Goal: Information Seeking & Learning: Learn about a topic

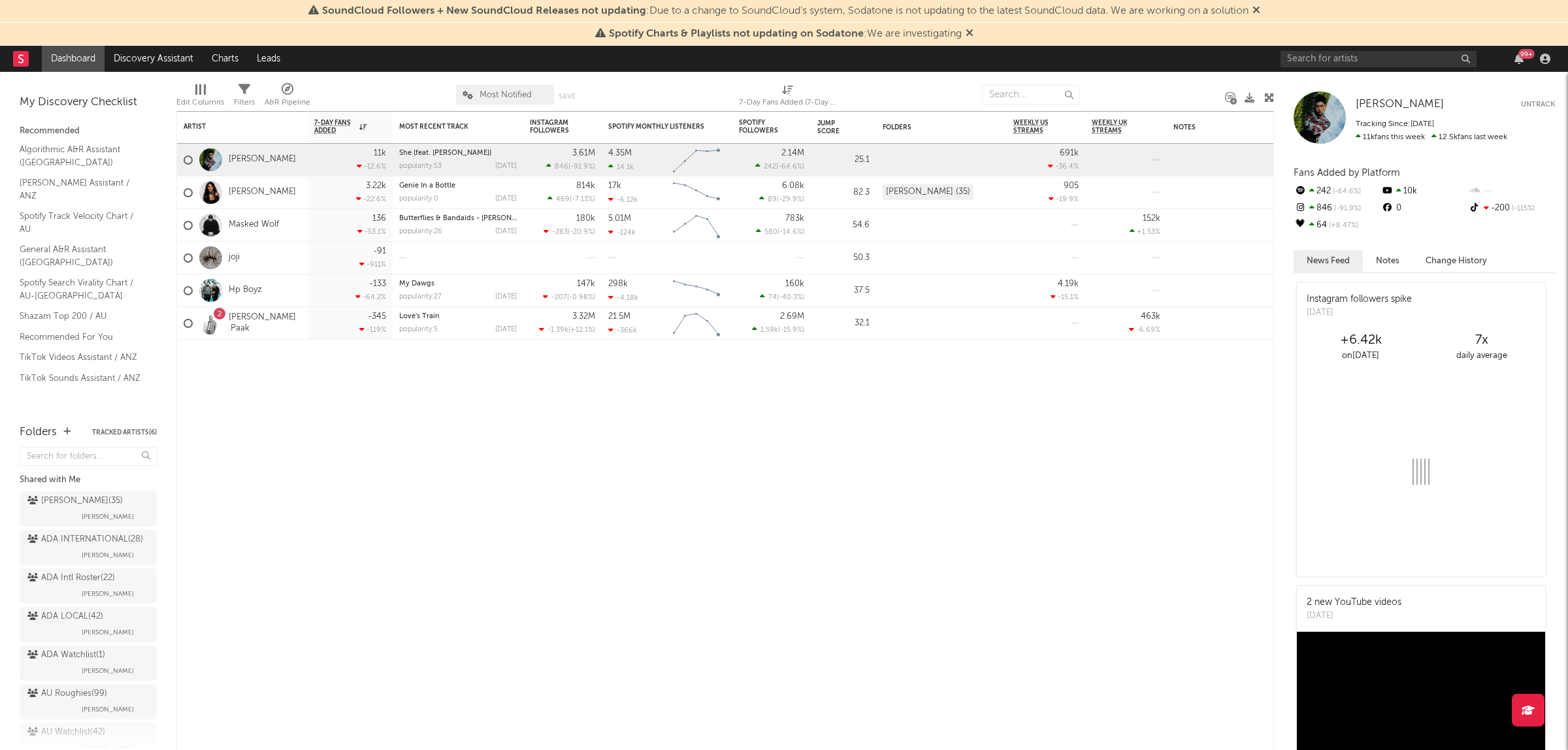
click at [1320, 67] on div "99 +" at bounding box center [1417, 59] width 274 height 26
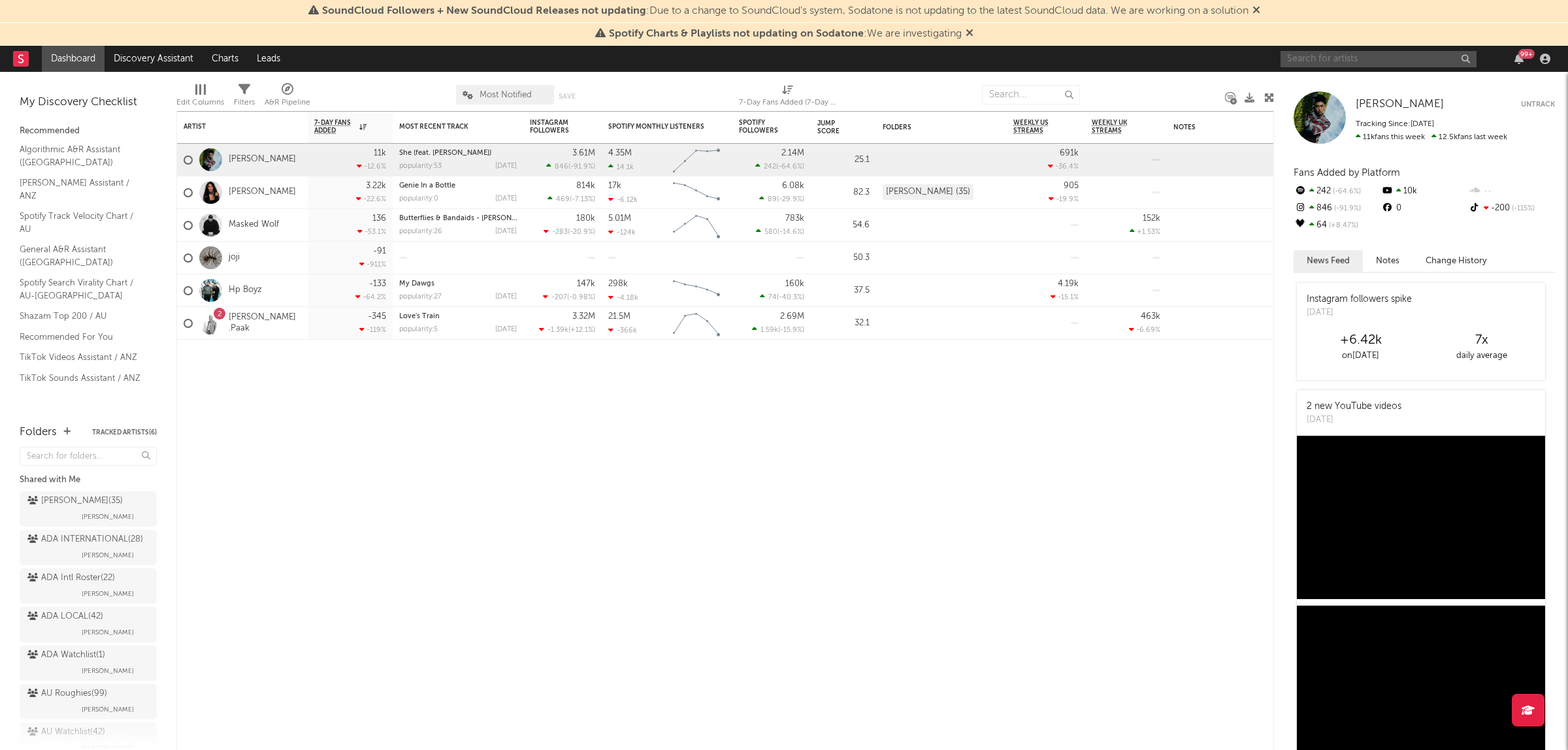
click at [1320, 63] on input "text" at bounding box center [1378, 58] width 196 height 16
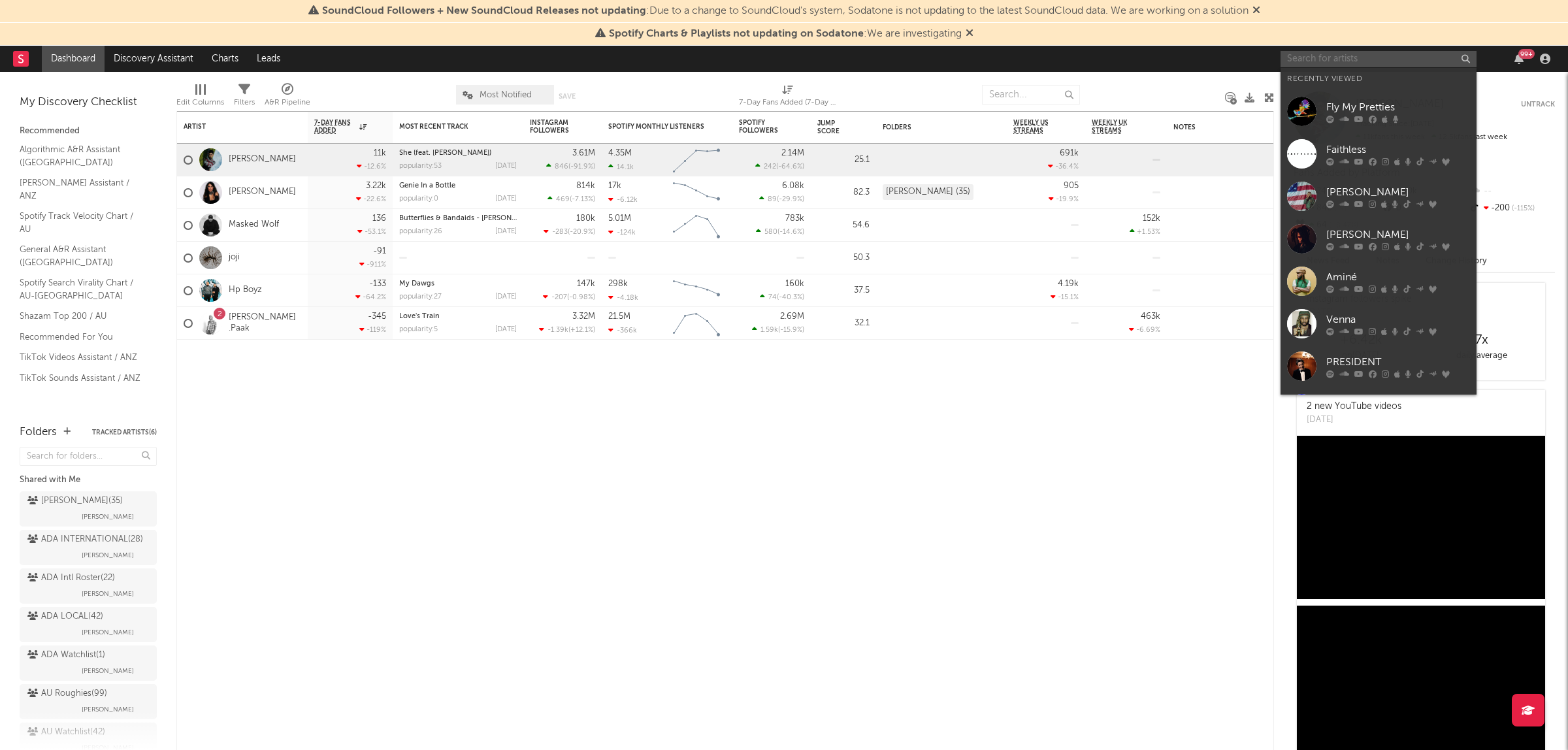
type input "l"
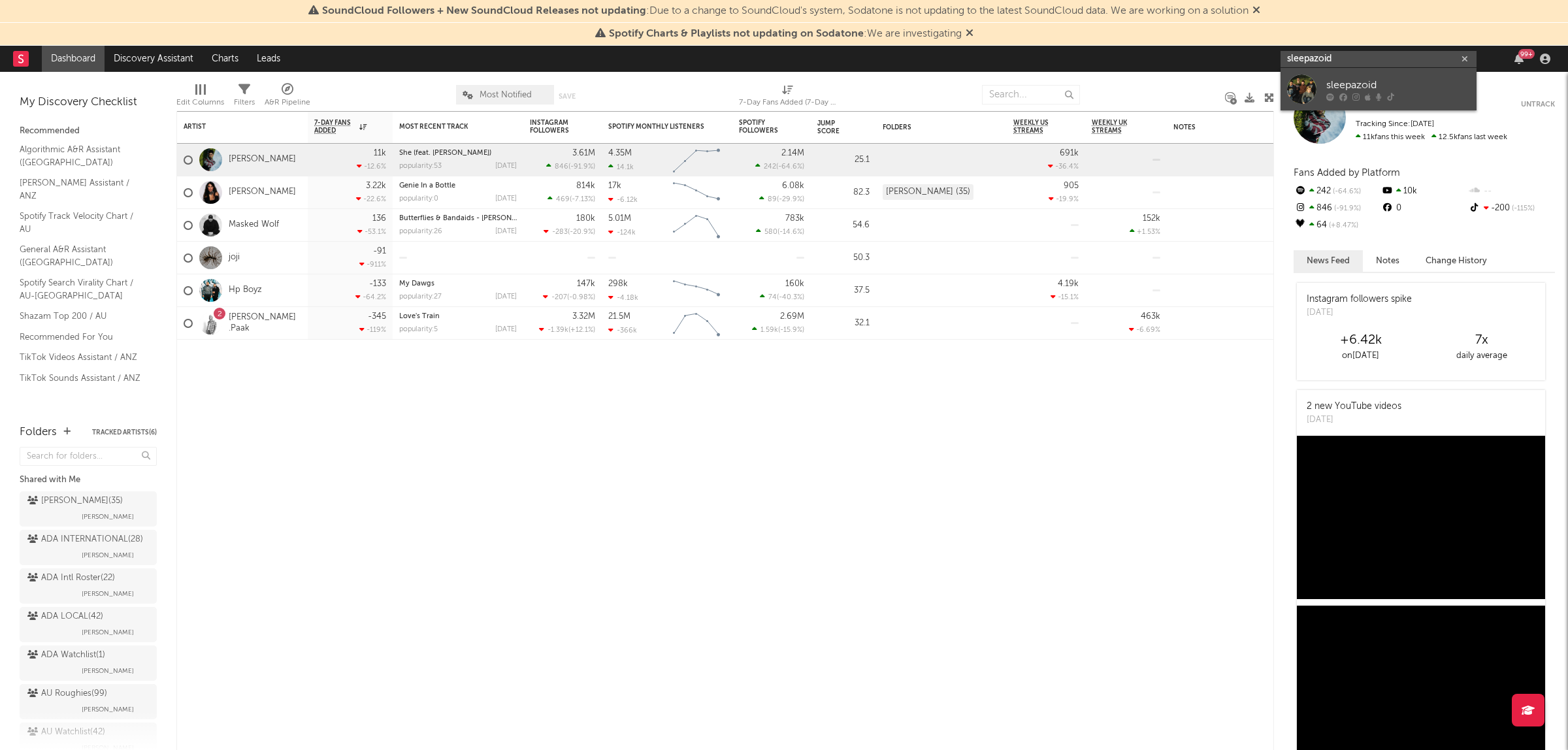
type input "sleepazoid"
click at [1382, 79] on div "sleepazoid" at bounding box center [1398, 86] width 144 height 16
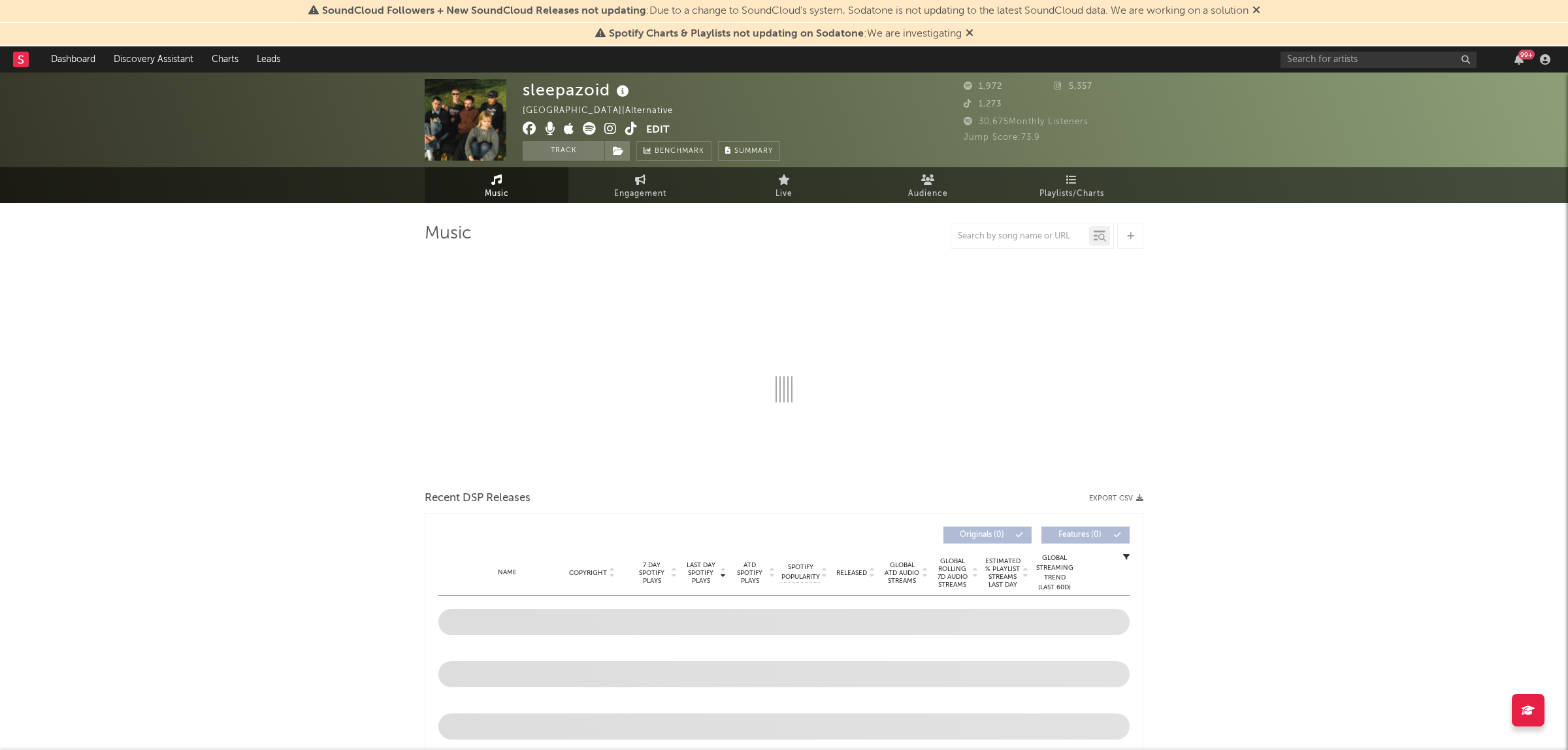
select select "1w"
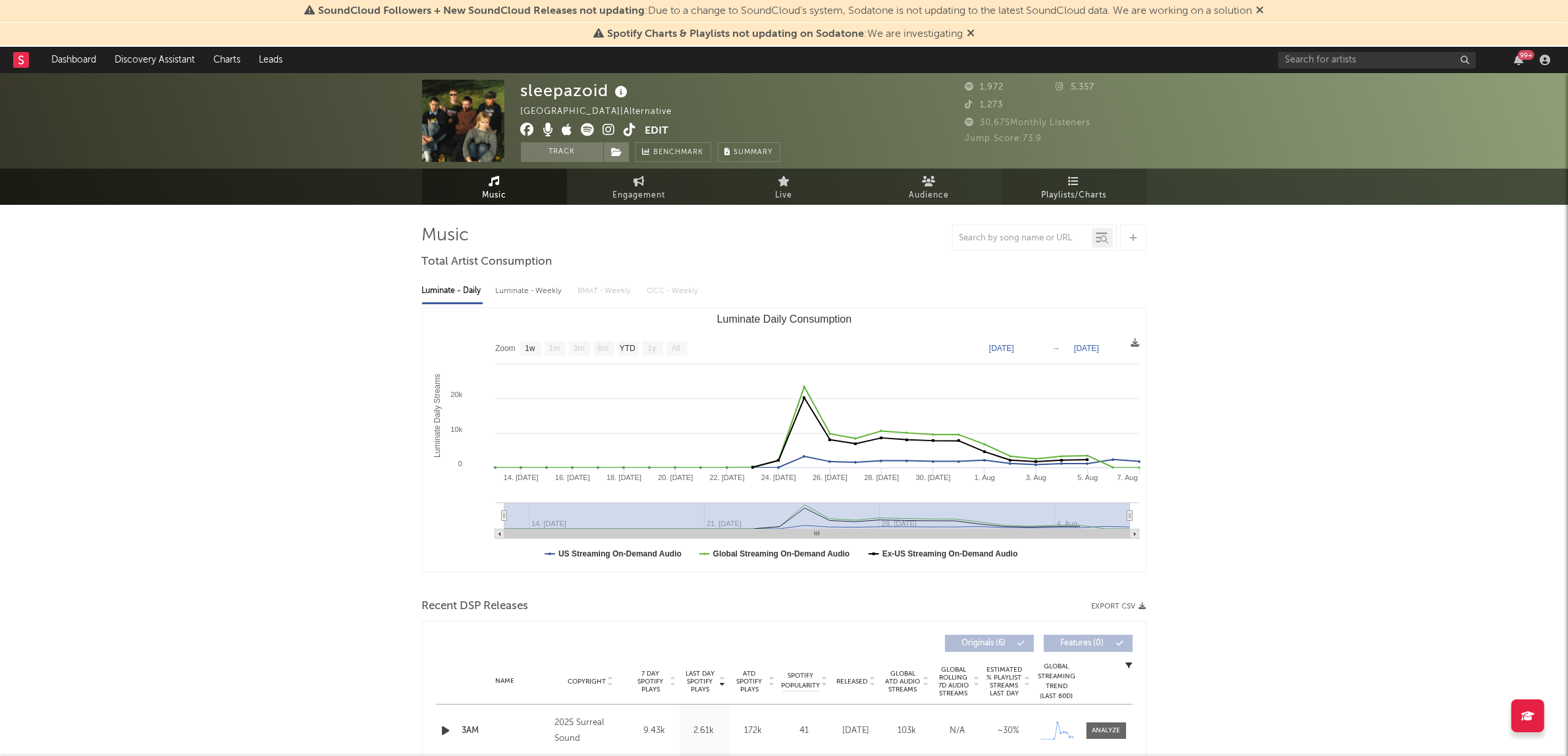
click at [1105, 178] on link "Playlists/Charts" at bounding box center [1074, 187] width 145 height 36
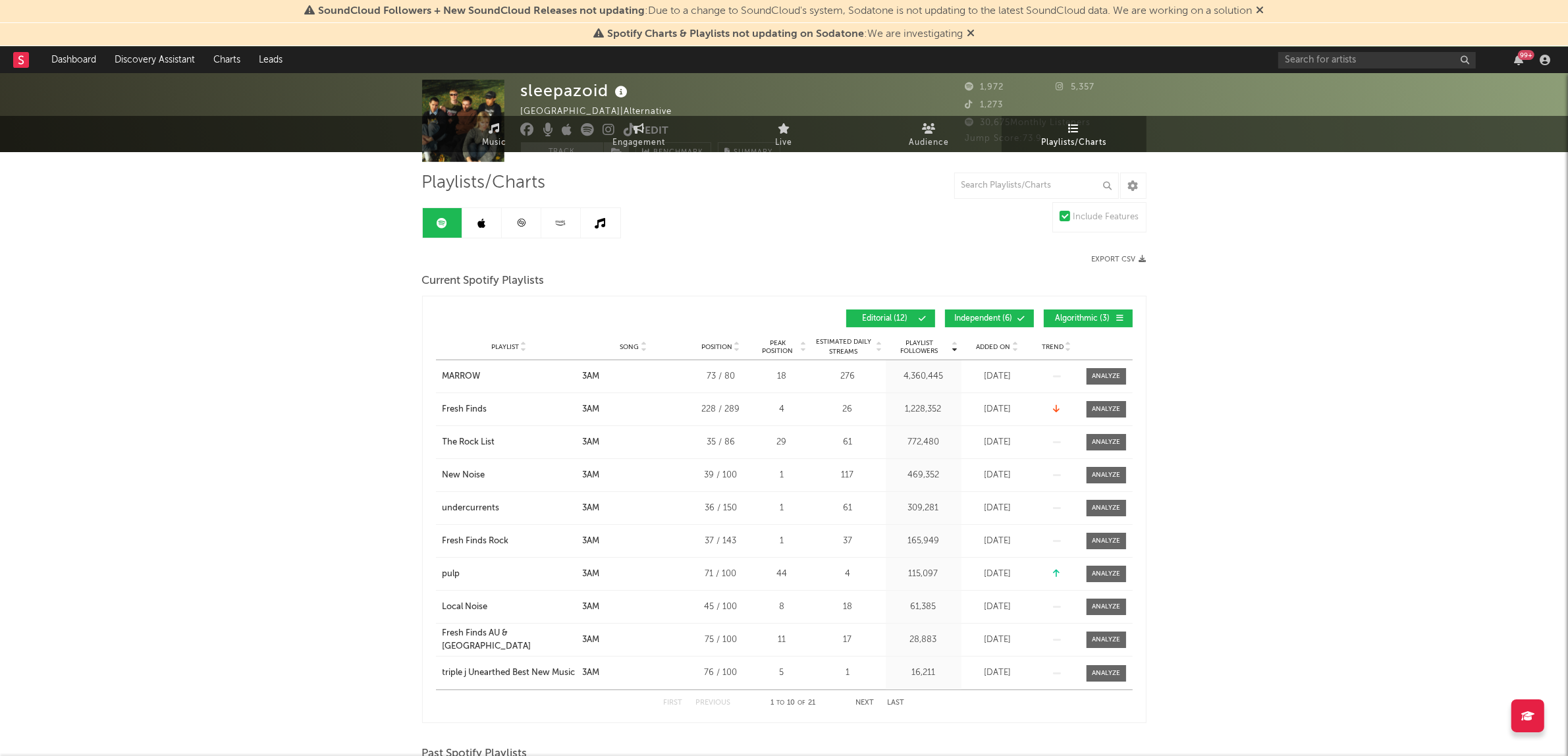
scroll to position [82, 0]
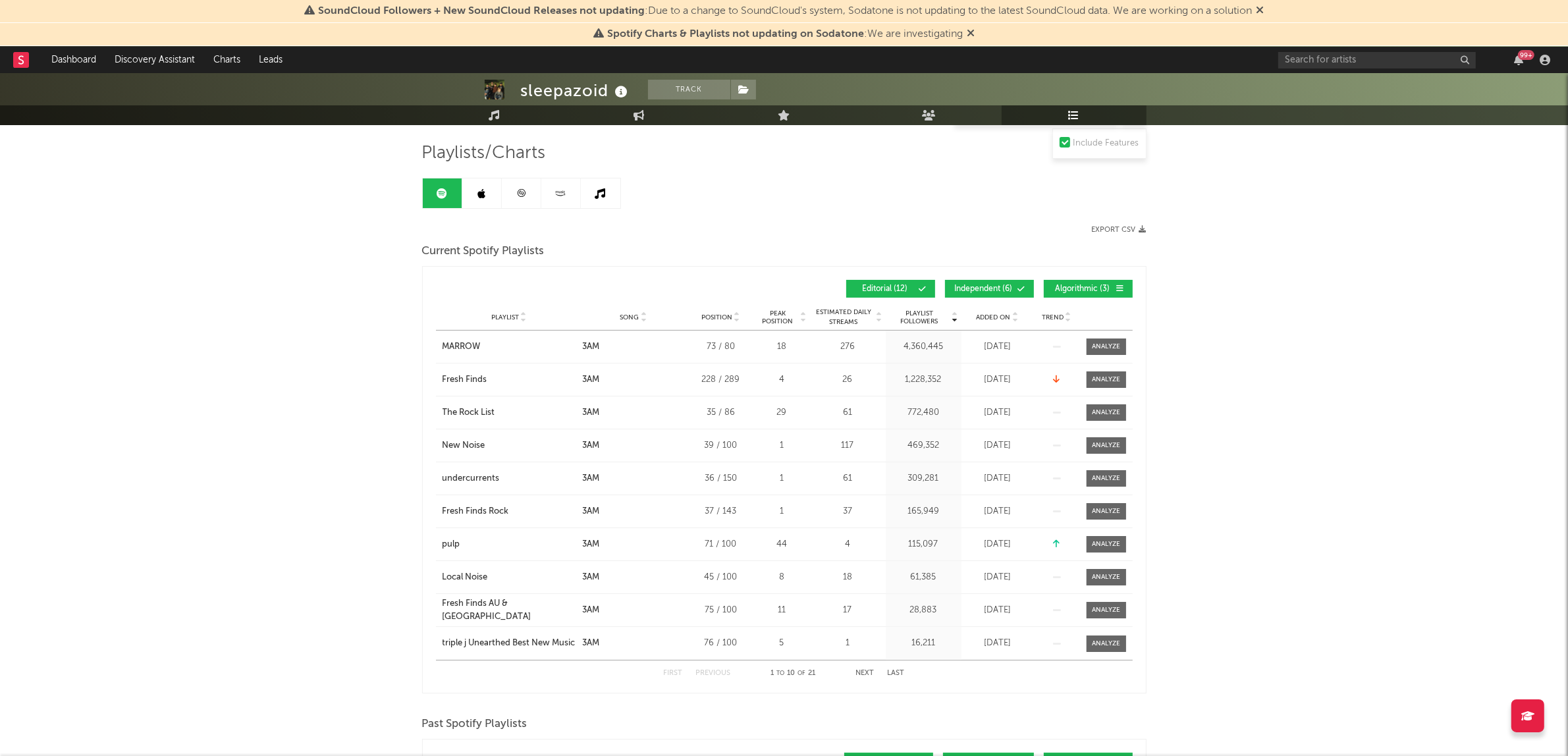
click at [1071, 290] on span "Algorithmic ( 3 )" at bounding box center [1083, 289] width 60 height 8
click at [1003, 285] on span "Independent ( 6 )" at bounding box center [984, 289] width 60 height 8
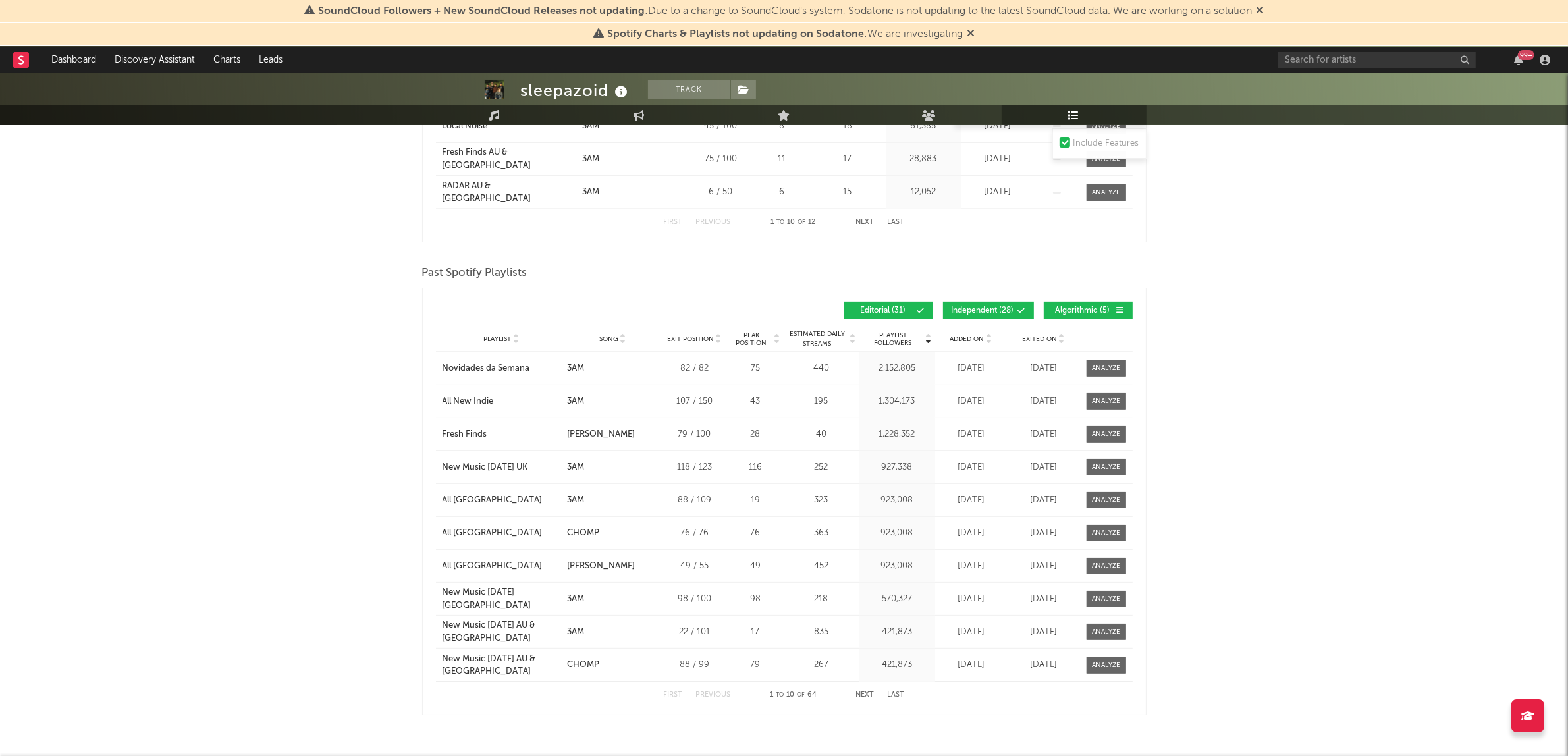
scroll to position [570, 0]
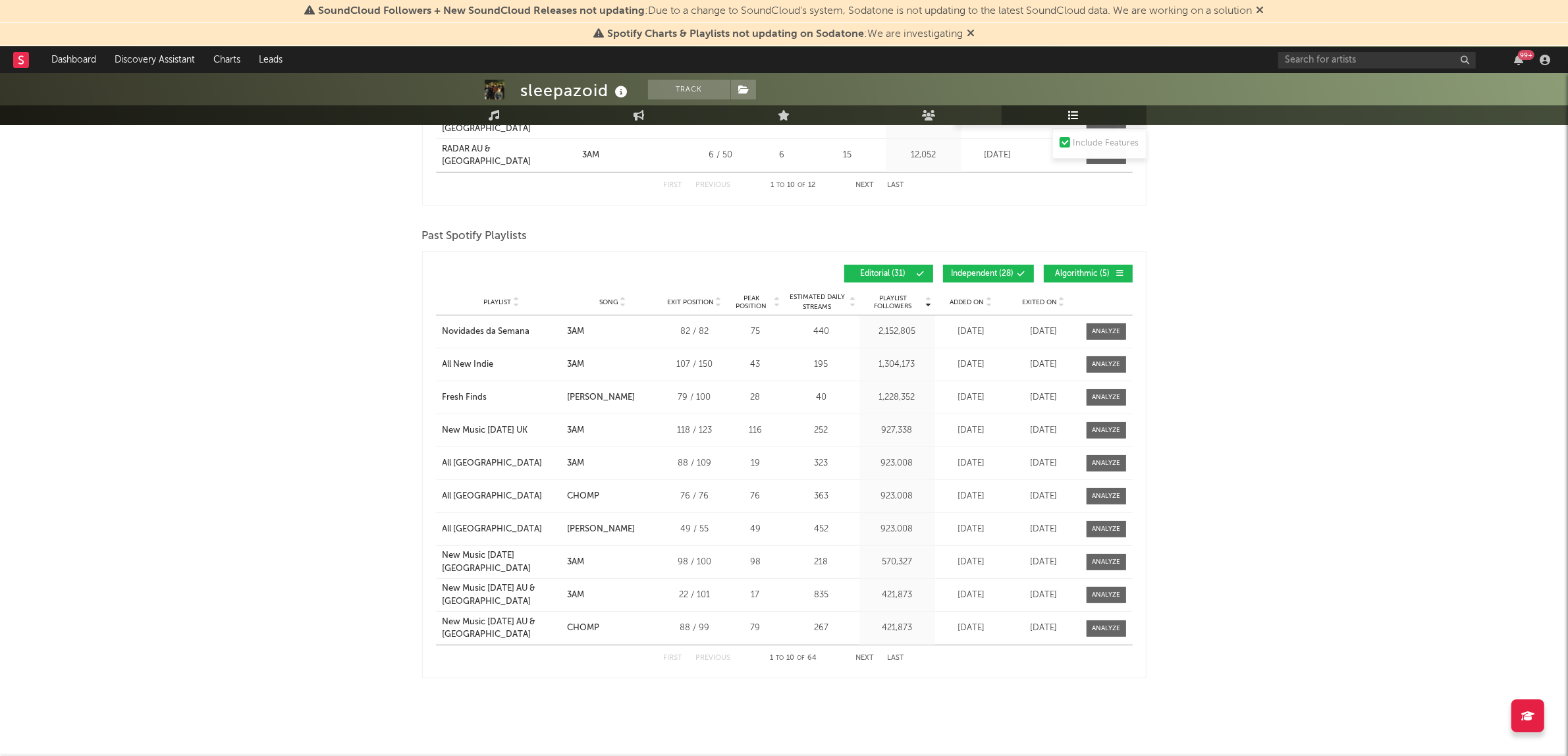
click at [1081, 267] on button "Algorithmic ( 5 )" at bounding box center [1088, 273] width 89 height 18
click at [1002, 270] on span "Independent ( 28 )" at bounding box center [982, 274] width 62 height 8
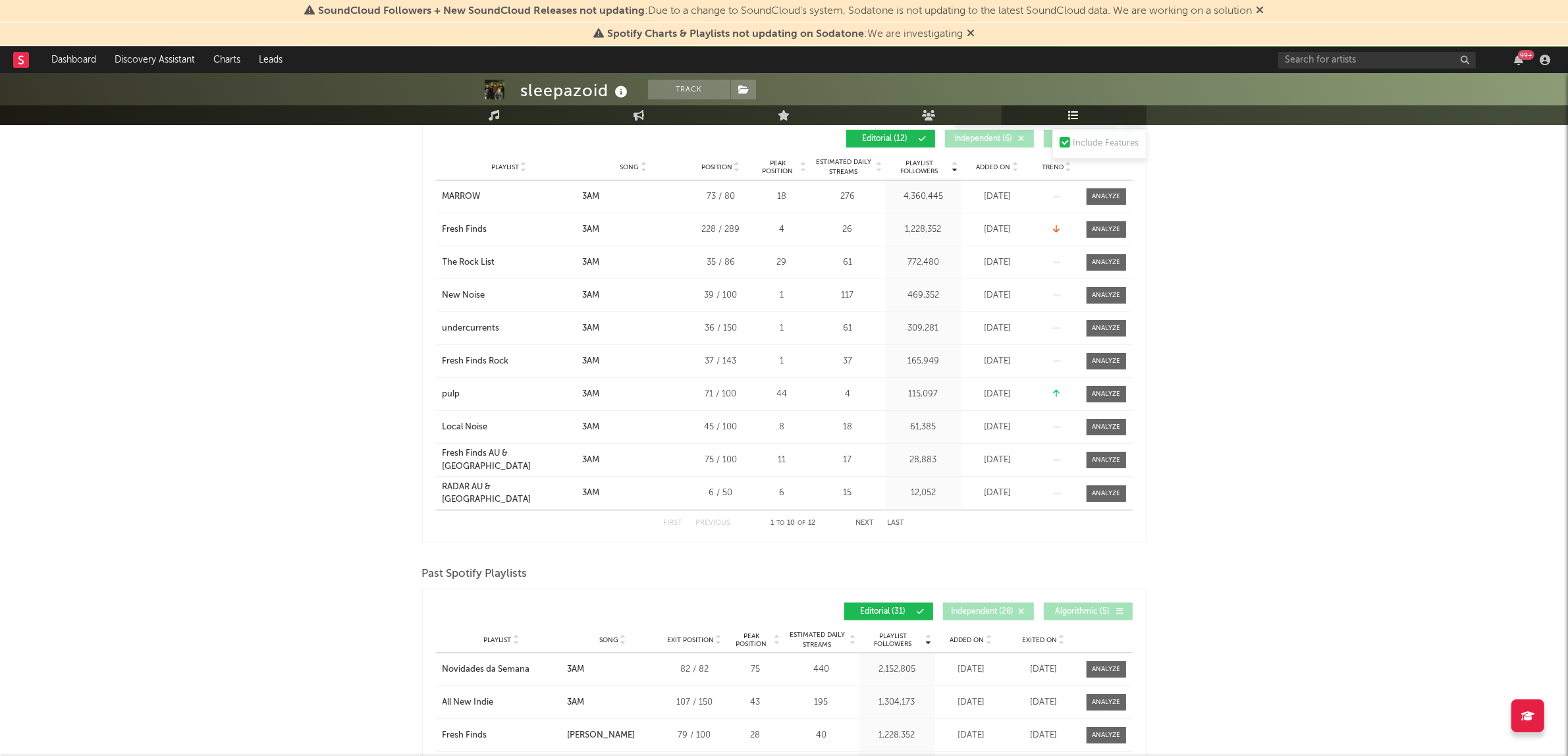
scroll to position [0, 0]
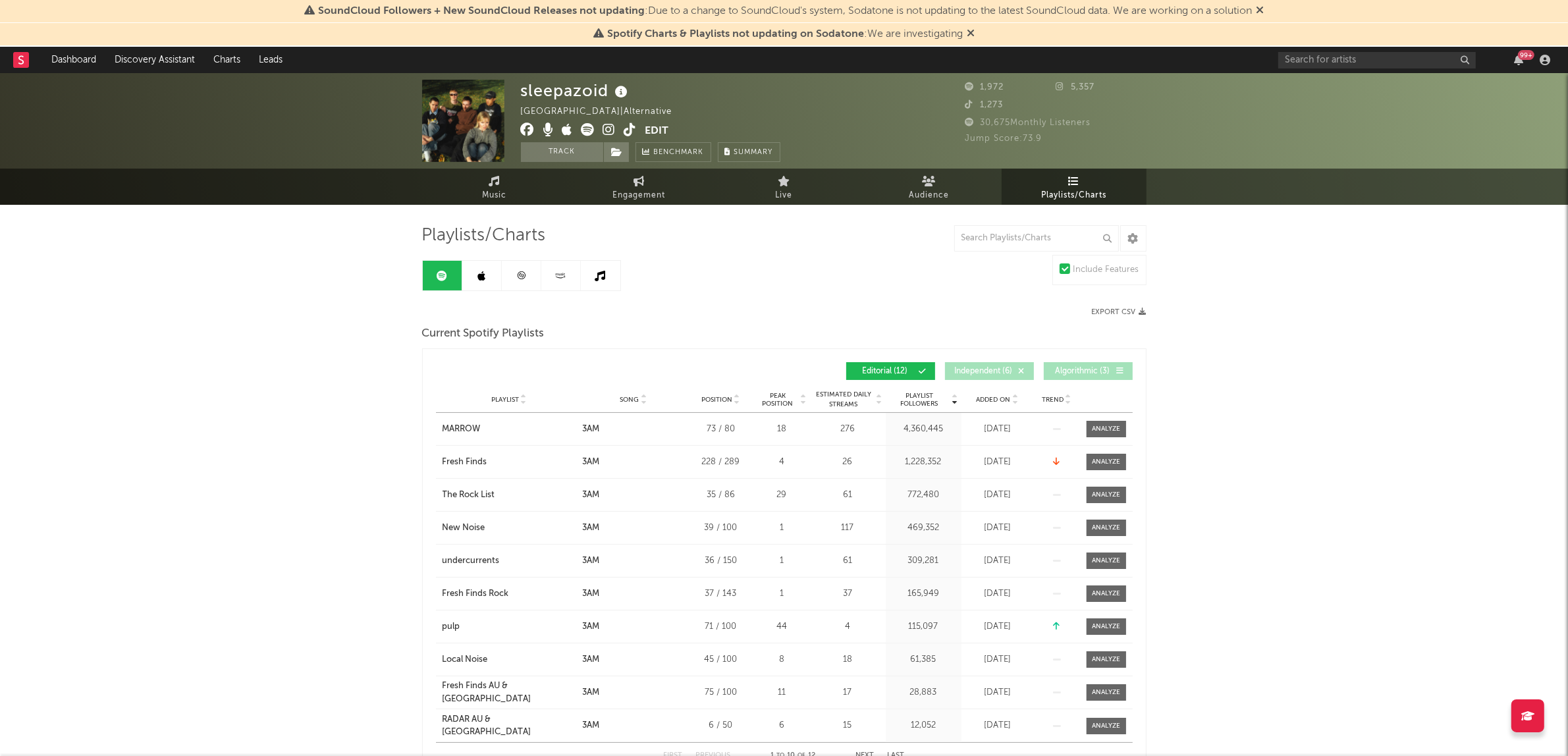
click at [251, 369] on div "sleepazoid [GEOGRAPHIC_DATA] | Alternative Edit Track Benchmark Summary 1,972 5…" at bounding box center [784, 700] width 1568 height 1255
